Goal: Information Seeking & Learning: Check status

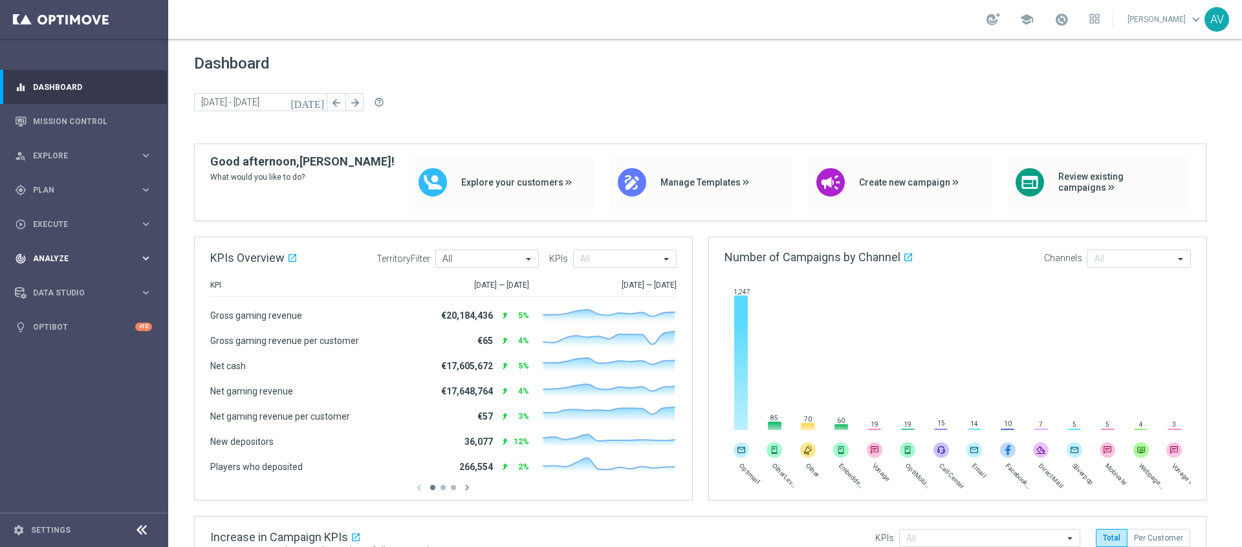
click at [69, 261] on span "Analyze" at bounding box center [86, 259] width 107 height 8
click at [86, 283] on link "Customer 360" at bounding box center [84, 285] width 101 height 10
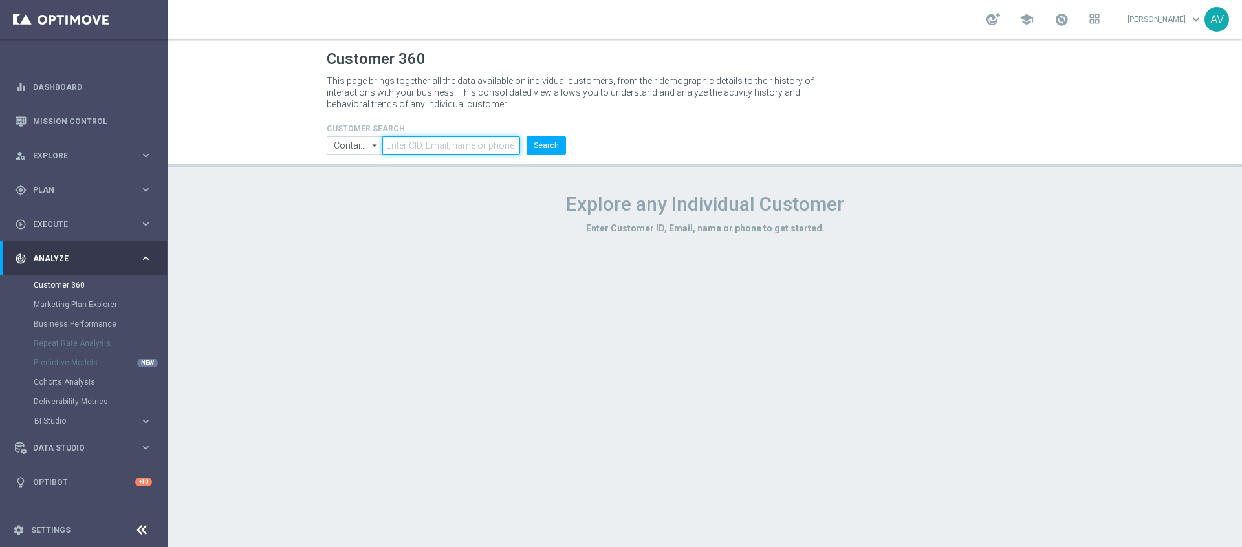
click at [442, 153] on body "equalizer Dashboard Mission Control" at bounding box center [621, 273] width 1242 height 547
paste input "7716669"
click at [550, 153] on body "equalizer Dashboard Mission Control" at bounding box center [621, 273] width 1242 height 547
click at [549, 144] on button "Search" at bounding box center [546, 145] width 39 height 18
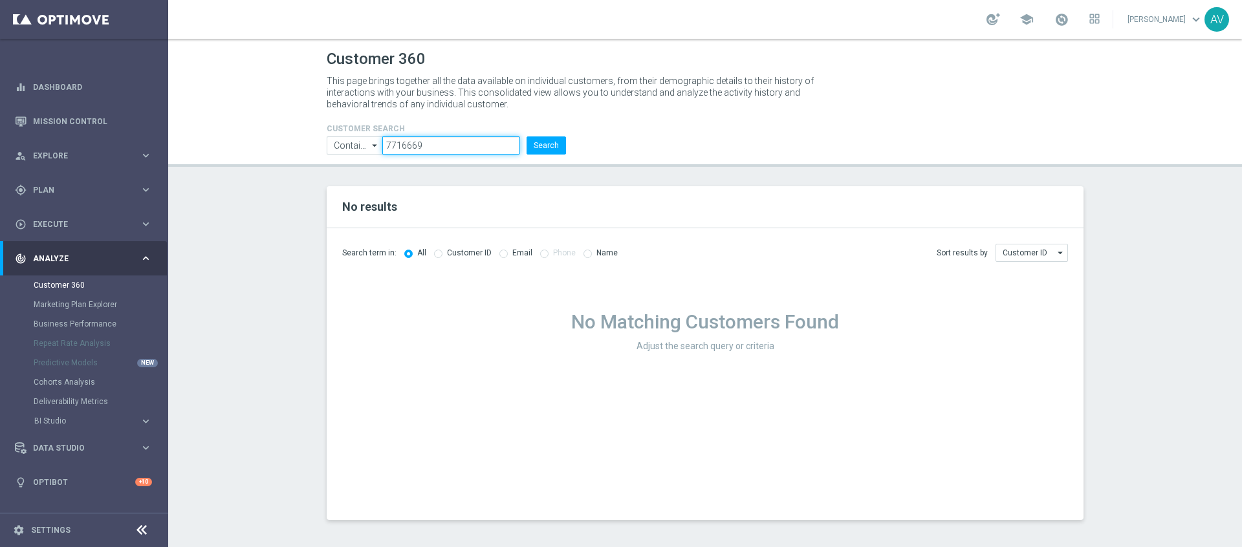
click at [440, 142] on input "7716669" at bounding box center [451, 145] width 138 height 18
paste input "59ce390ef6c69663e581c69"
click at [545, 146] on button "Search" at bounding box center [546, 145] width 39 height 18
click at [438, 143] on input "59ce390ef6c69663e581c699" at bounding box center [451, 145] width 138 height 18
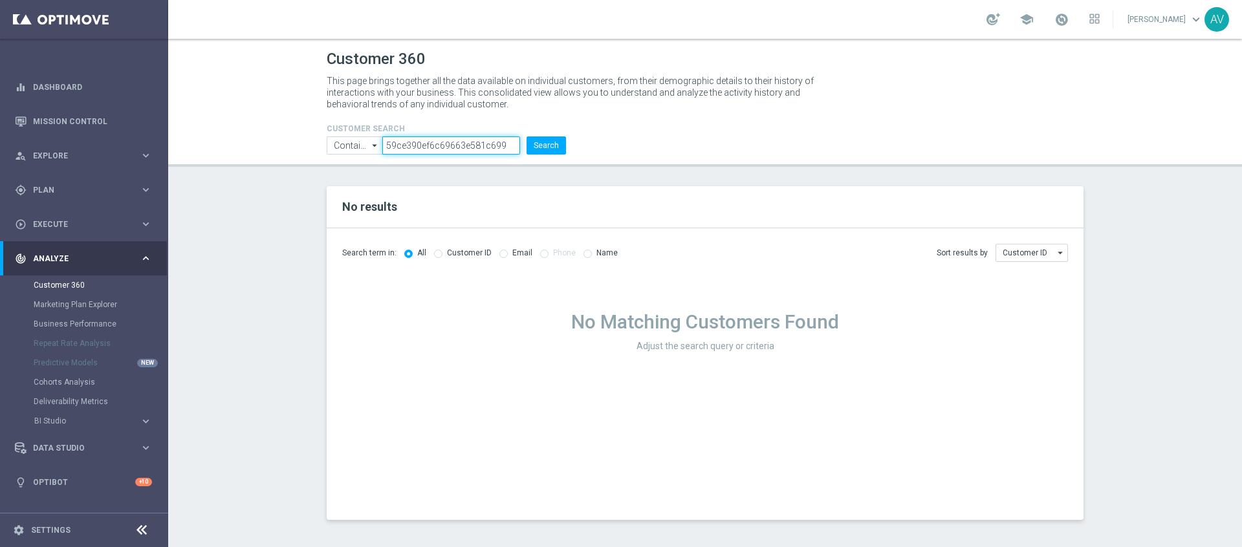
click at [438, 143] on input "59ce390ef6c69663e581c699" at bounding box center [451, 145] width 138 height 18
paste input "mircolauterbach17@gmail.com"
click at [536, 143] on button "Search" at bounding box center [546, 145] width 39 height 18
click at [431, 148] on input "mircolauterbach17@gmail.com" at bounding box center [451, 145] width 138 height 18
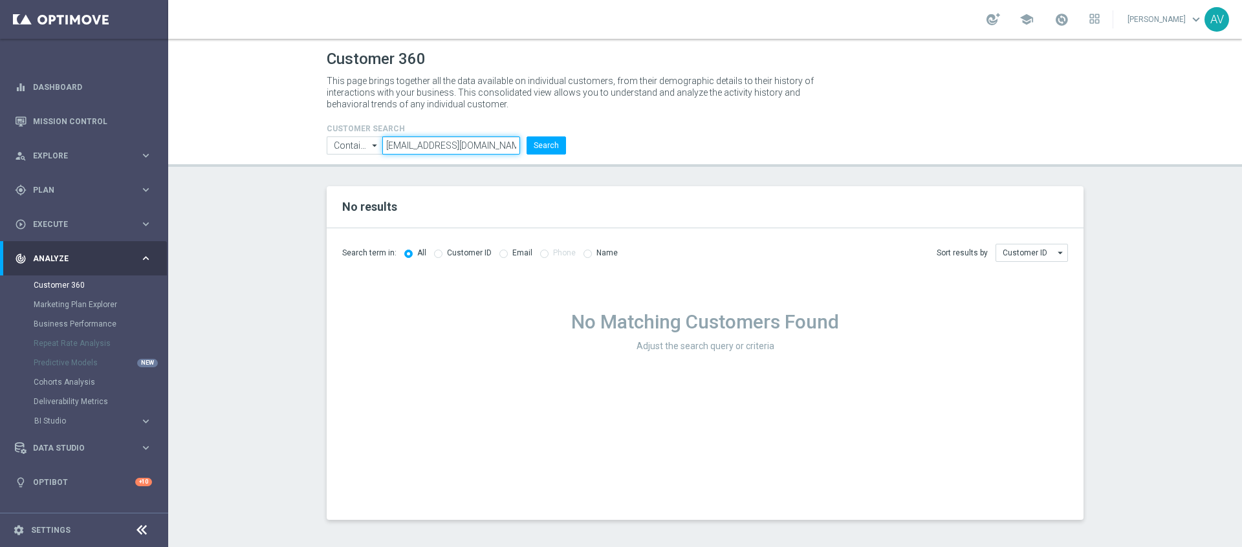
click at [431, 148] on input "mircolauterbach17@gmail.com" at bounding box center [451, 145] width 138 height 18
paste input "7716669"
type input "7716669"
click at [0, 0] on div at bounding box center [0, 0] width 0 height 0
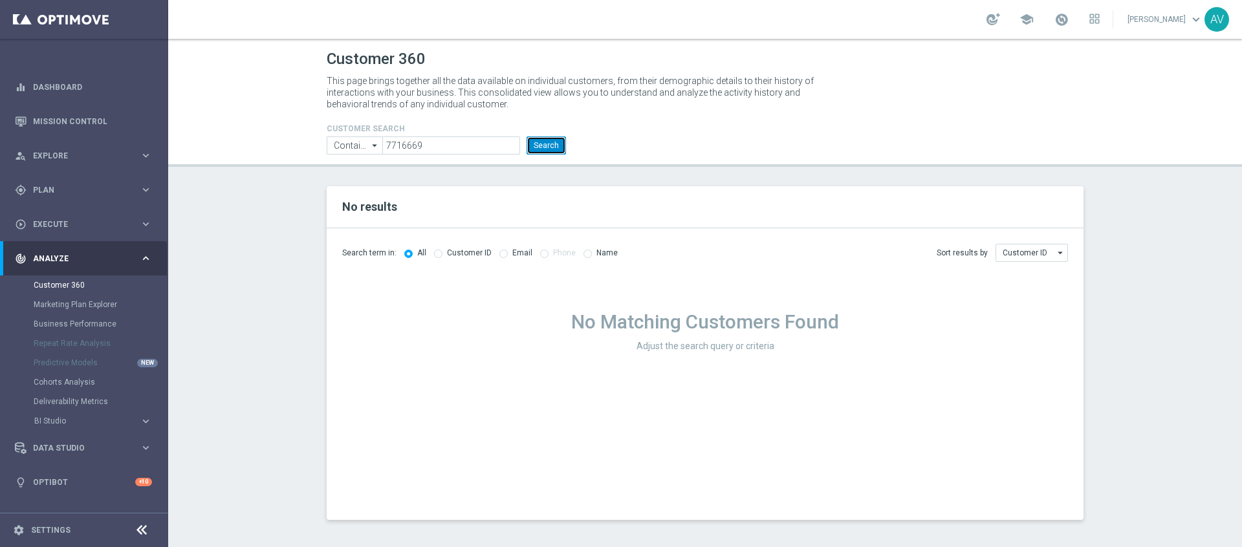
click at [547, 147] on button "Search" at bounding box center [546, 145] width 39 height 18
click at [448, 149] on input "7716669" at bounding box center [451, 145] width 138 height 18
paste input "223824316"
click at [543, 148] on button "Search" at bounding box center [546, 145] width 39 height 18
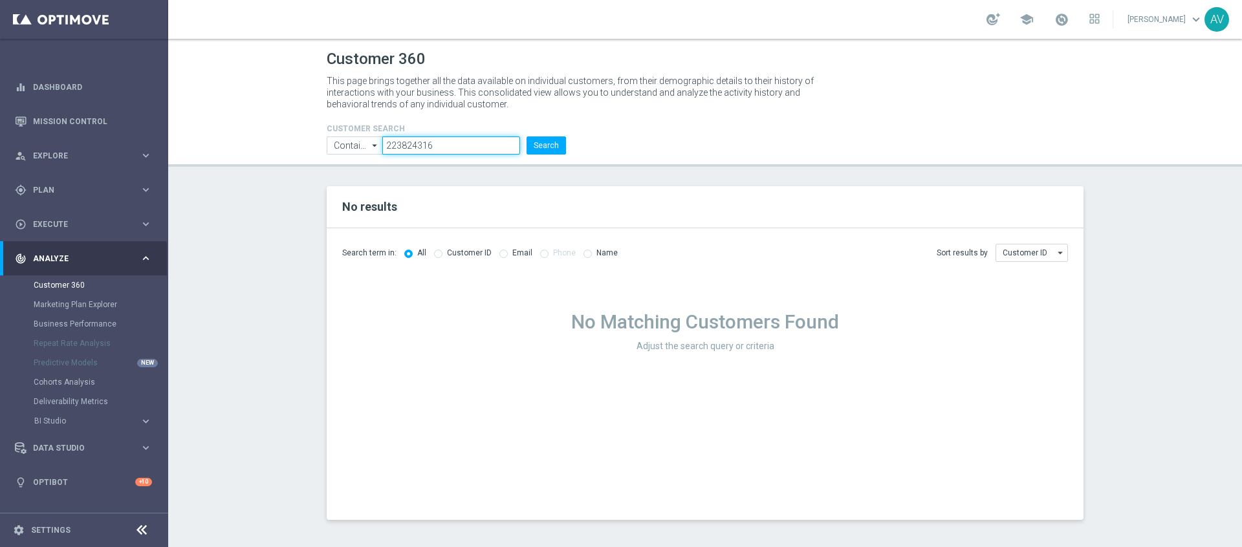
click at [437, 144] on input "223824316" at bounding box center [451, 145] width 138 height 18
paste input "271607"
click at [543, 147] on button "Search" at bounding box center [546, 145] width 39 height 18
click at [449, 140] on input "223271607" at bounding box center [451, 145] width 138 height 18
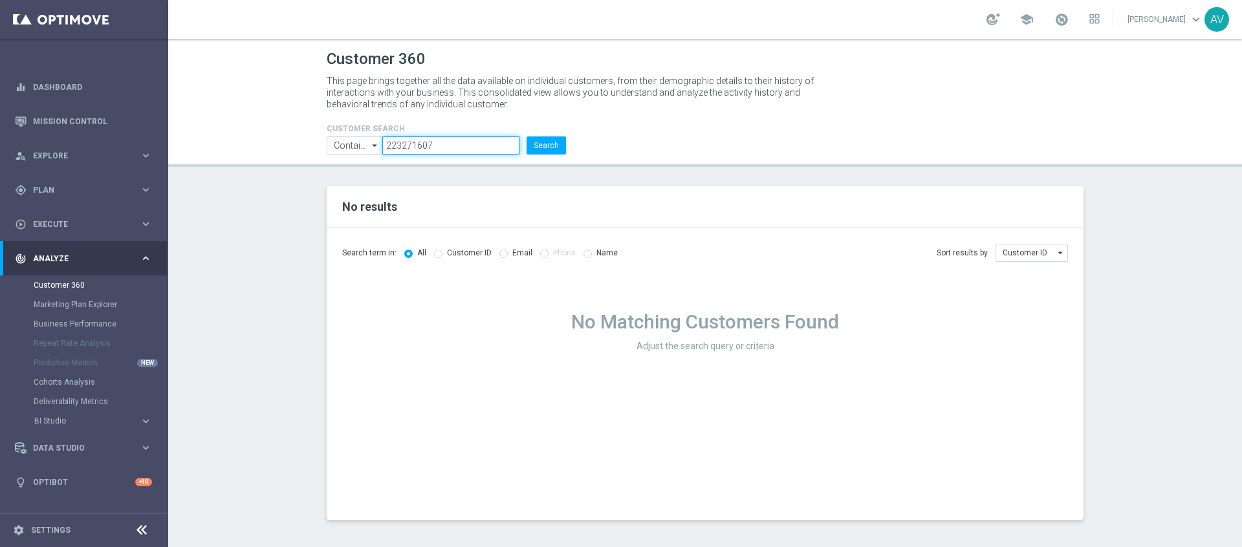
click at [449, 140] on input "223271607" at bounding box center [451, 145] width 138 height 18
click at [263, 62] on header "Customer 360 This page brings together all the data available on individual cus…" at bounding box center [705, 103] width 1074 height 128
click at [439, 142] on input "223271607" at bounding box center [451, 145] width 138 height 18
paste input "824316"
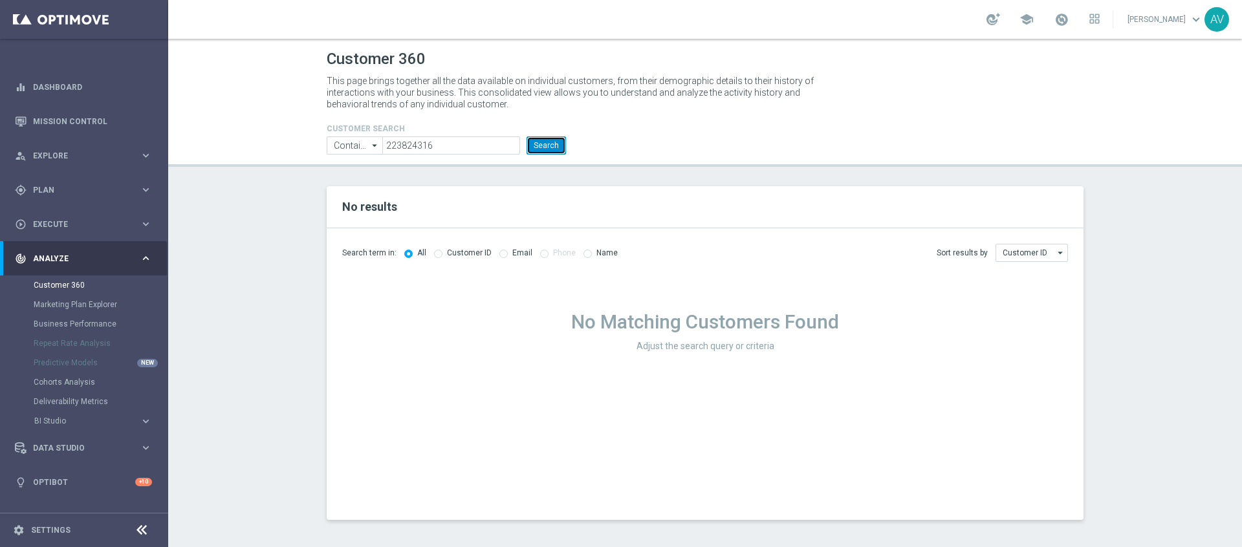
click at [549, 150] on button "Search" at bounding box center [546, 145] width 39 height 18
click at [387, 146] on input "223824316" at bounding box center [451, 145] width 138 height 18
click at [527, 136] on button "Search" at bounding box center [546, 145] width 39 height 18
click at [391, 146] on input "0223824316" at bounding box center [451, 145] width 138 height 18
type input "223824316"
